Goal: Information Seeking & Learning: Learn about a topic

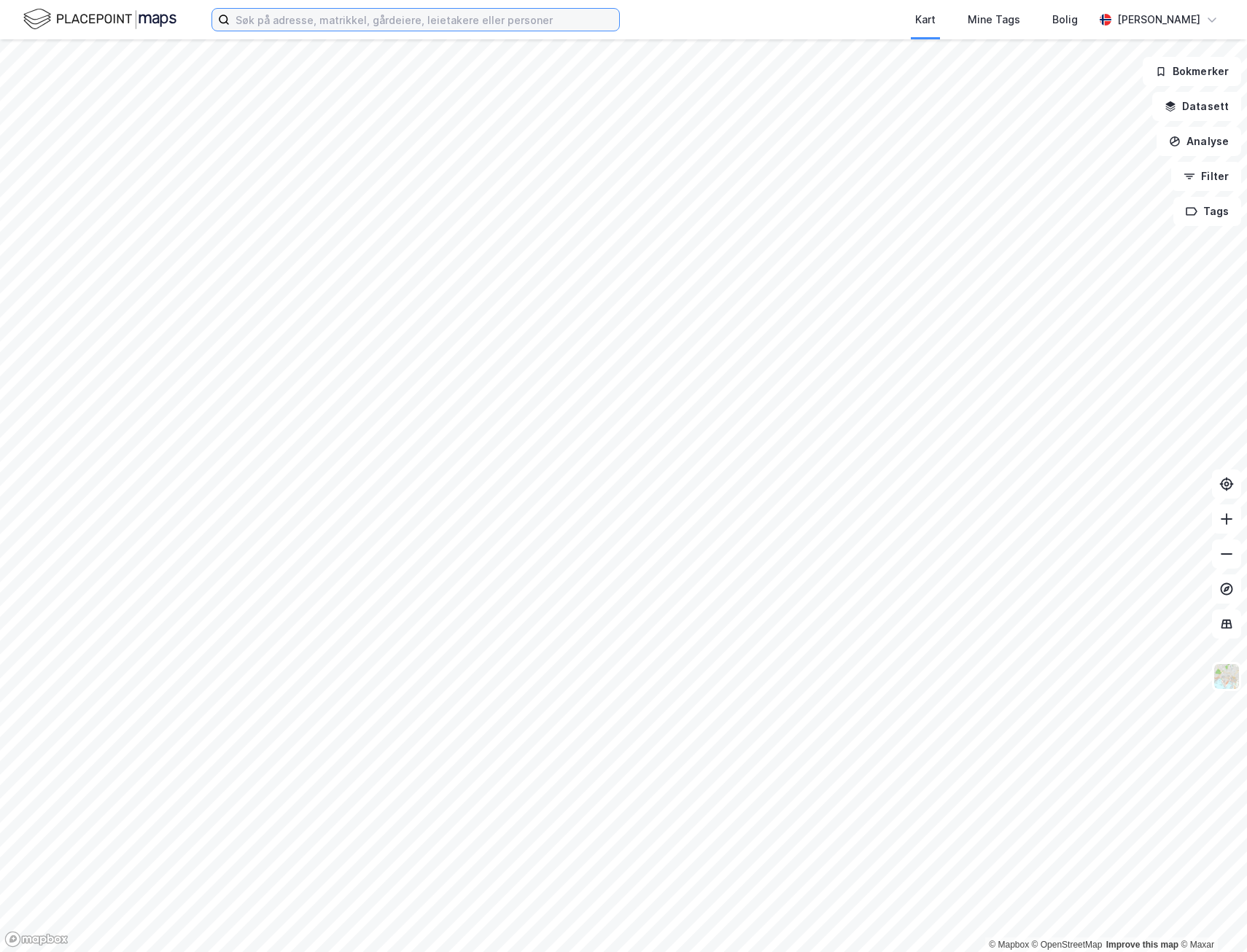
click at [347, 18] on input at bounding box center [424, 20] width 390 height 22
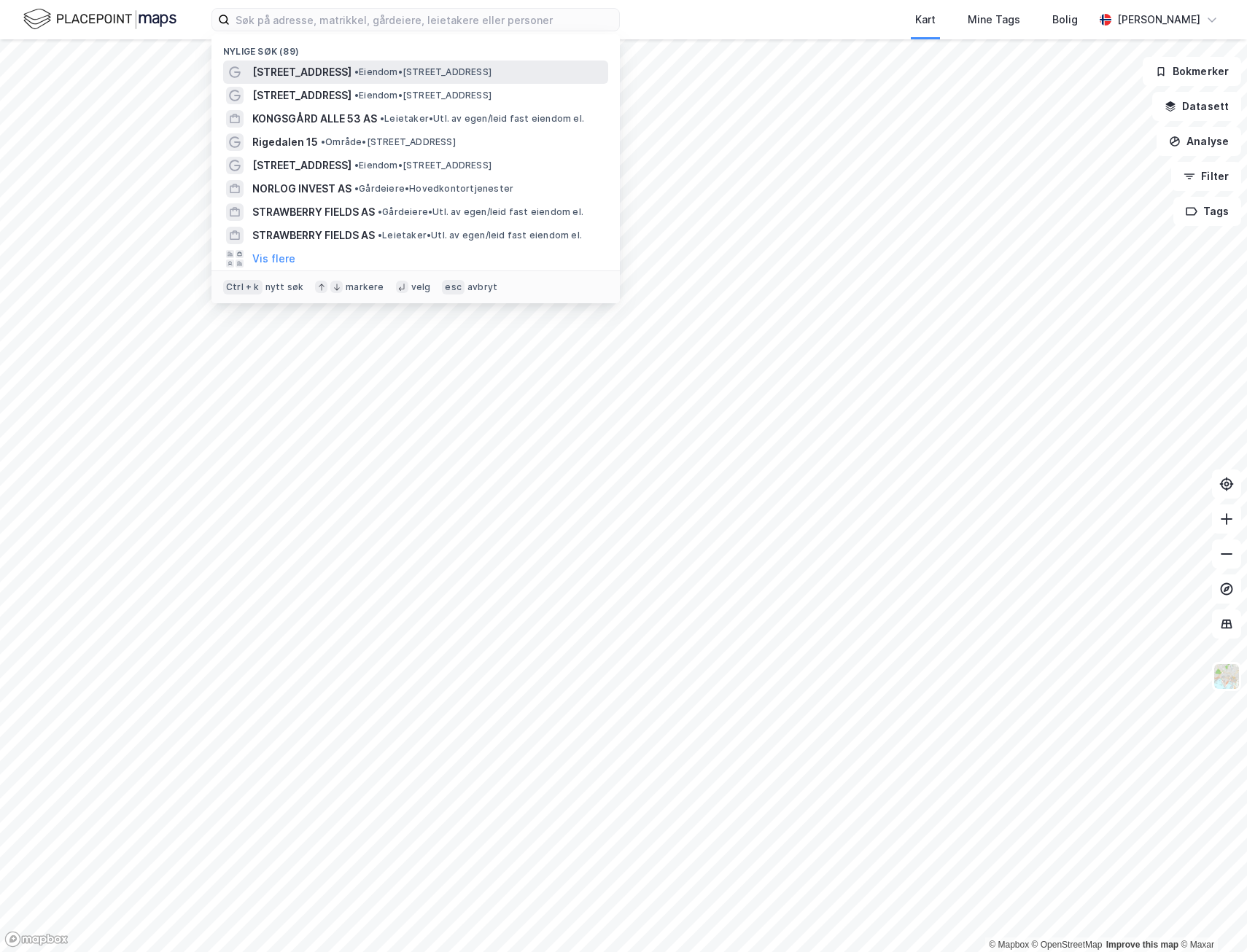
click at [307, 67] on span "[STREET_ADDRESS]" at bounding box center [301, 72] width 99 height 17
